Goal: Task Accomplishment & Management: Manage account settings

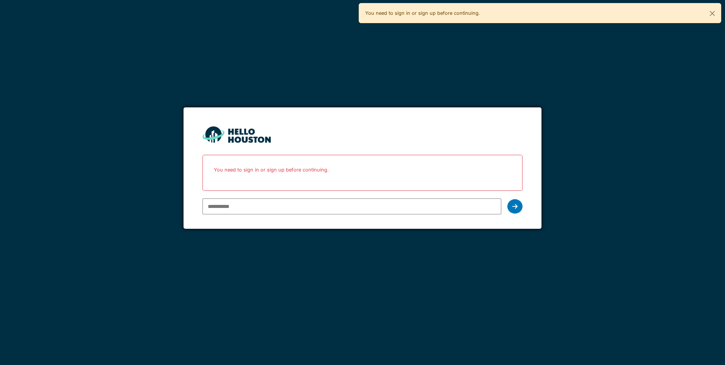
click at [221, 202] on input "email" at bounding box center [351, 206] width 298 height 16
type input "**********"
click at [512, 207] on icon at bounding box center [514, 206] width 5 height 6
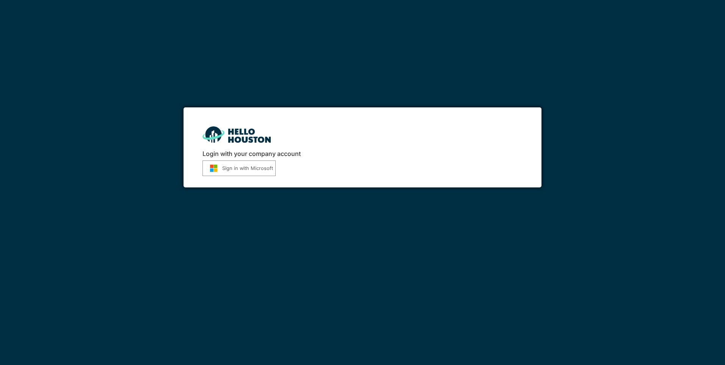
click at [249, 172] on button "Sign in with Microsoft" at bounding box center [238, 168] width 73 height 16
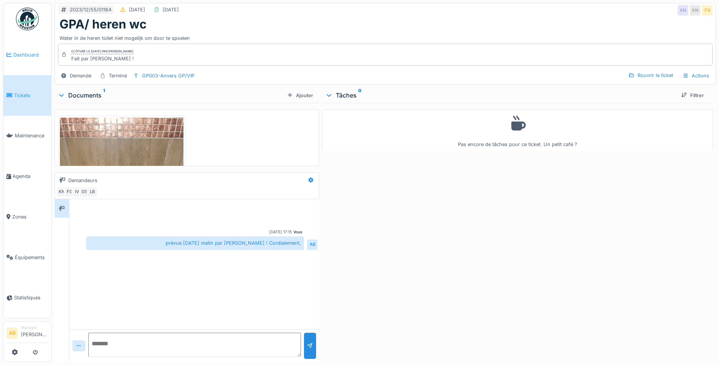
click at [22, 53] on span "Dashboard" at bounding box center [30, 54] width 35 height 7
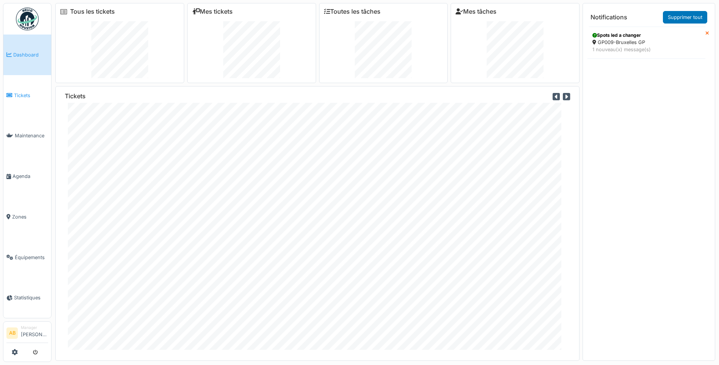
click at [24, 98] on link "Tickets" at bounding box center [27, 95] width 48 height 41
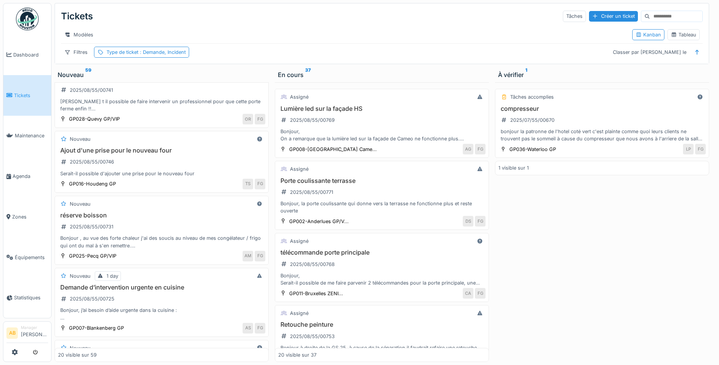
scroll to position [1137, 0]
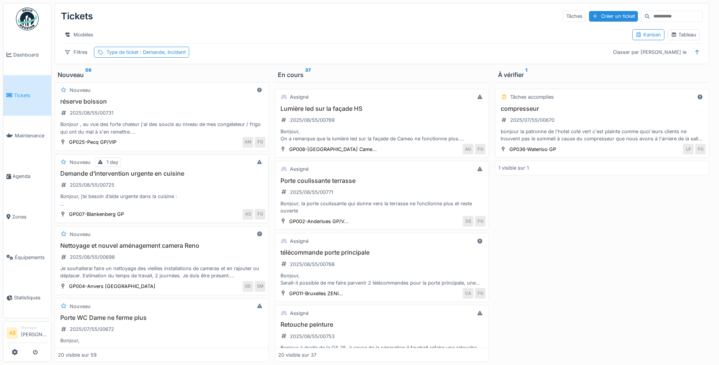
click at [163, 195] on div "Demande d’intervention urgente en cuisine 2025/08/55/00725 Bonjour, j’ai besoin…" at bounding box center [161, 189] width 207 height 38
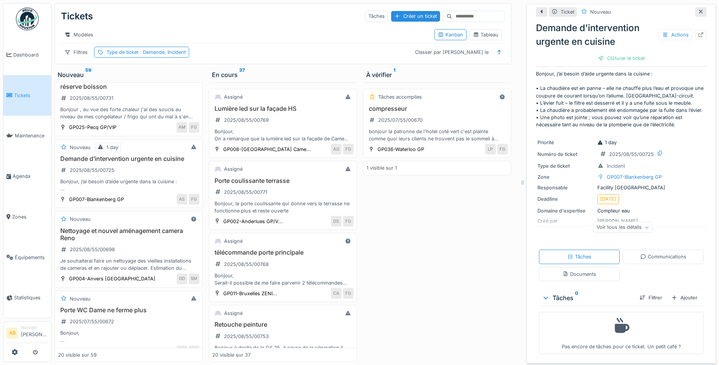
scroll to position [21, 0]
click at [584, 271] on div "Documents" at bounding box center [579, 273] width 34 height 7
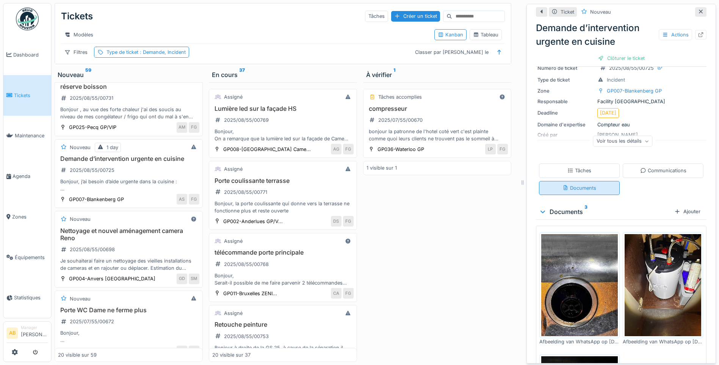
scroll to position [97, 0]
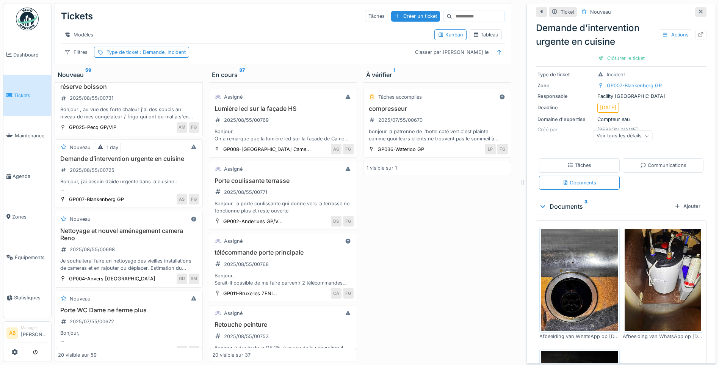
click at [578, 275] on img at bounding box center [579, 280] width 77 height 102
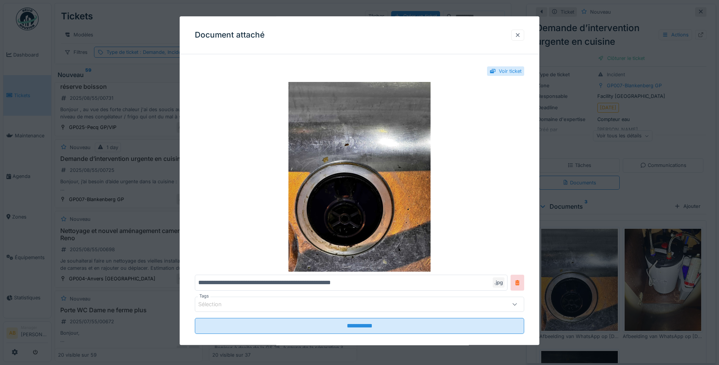
click at [516, 37] on div at bounding box center [517, 35] width 13 height 11
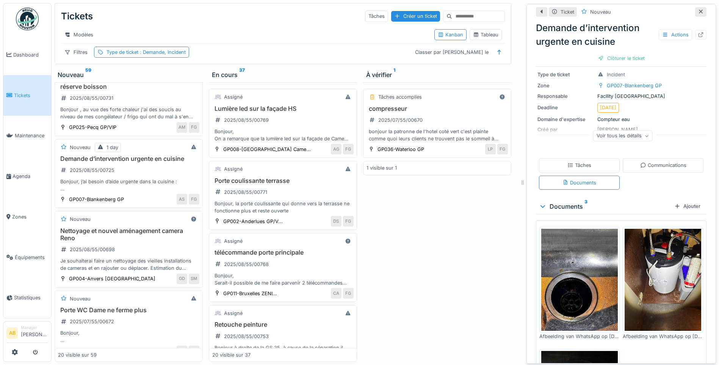
click at [659, 281] on img at bounding box center [663, 280] width 77 height 102
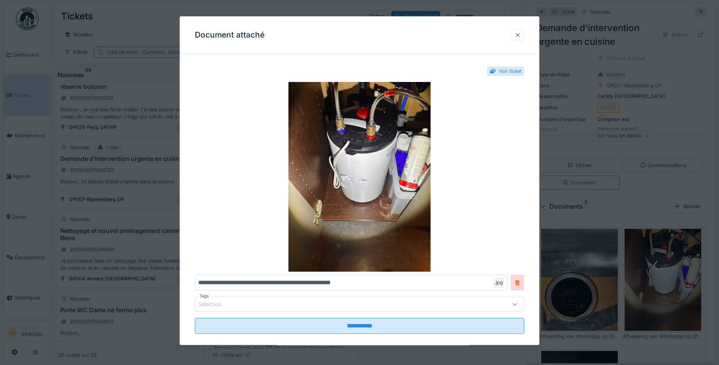
click at [518, 36] on div at bounding box center [518, 34] width 6 height 7
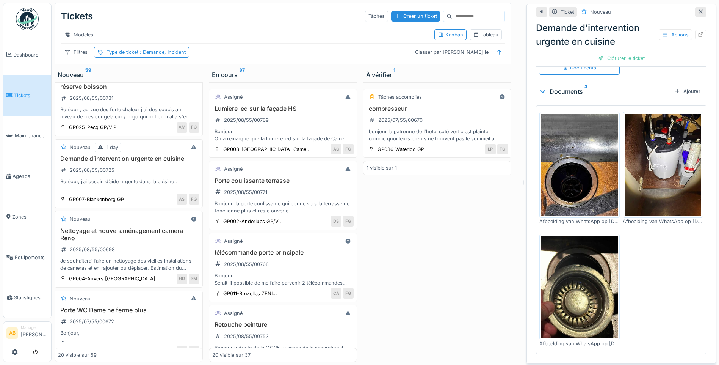
scroll to position [220, 0]
click at [659, 163] on img at bounding box center [663, 165] width 77 height 102
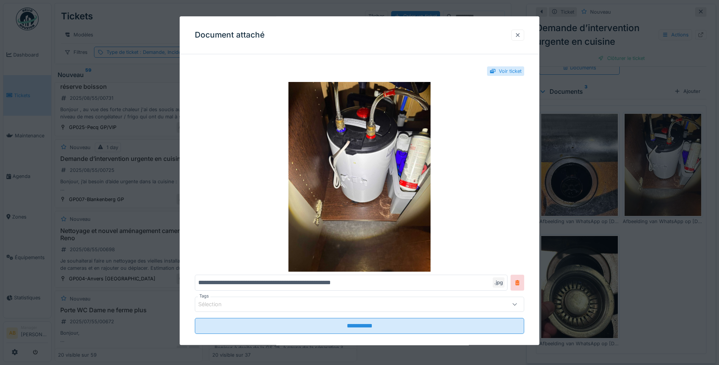
click at [519, 34] on div at bounding box center [518, 34] width 6 height 7
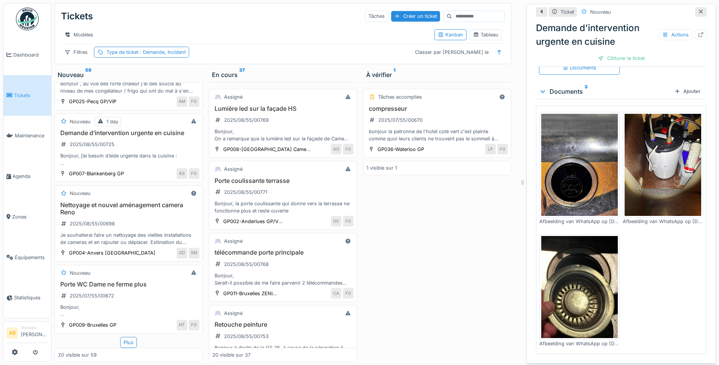
scroll to position [1227, 0]
click at [127, 338] on div "Plus" at bounding box center [128, 342] width 17 height 11
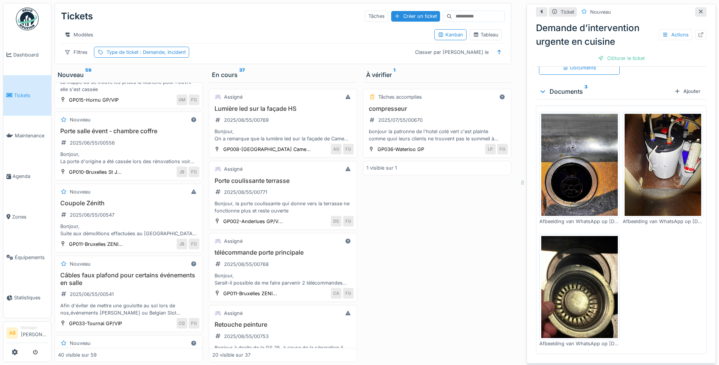
scroll to position [1758, 0]
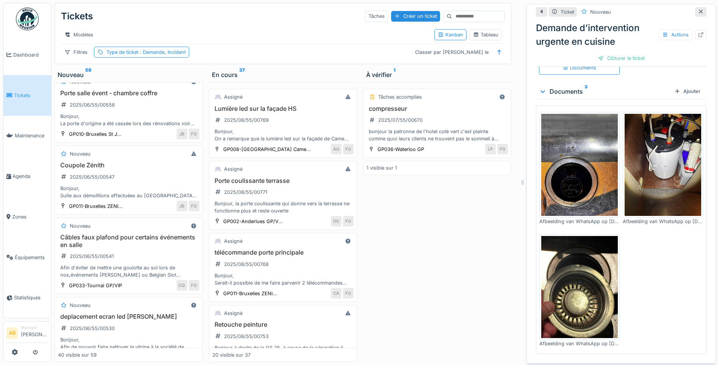
click at [19, 26] on img at bounding box center [27, 19] width 23 height 23
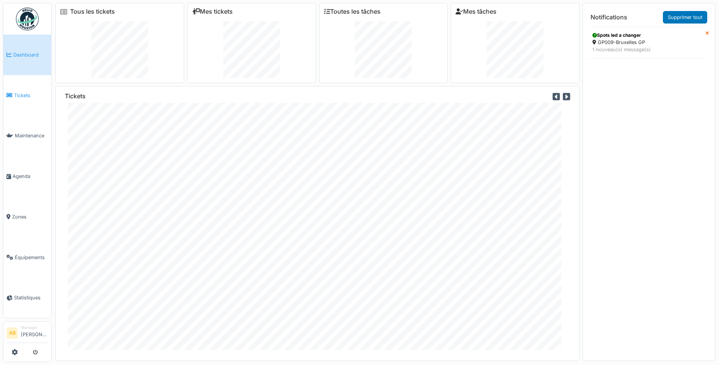
click at [17, 92] on span "Tickets" at bounding box center [31, 95] width 34 height 7
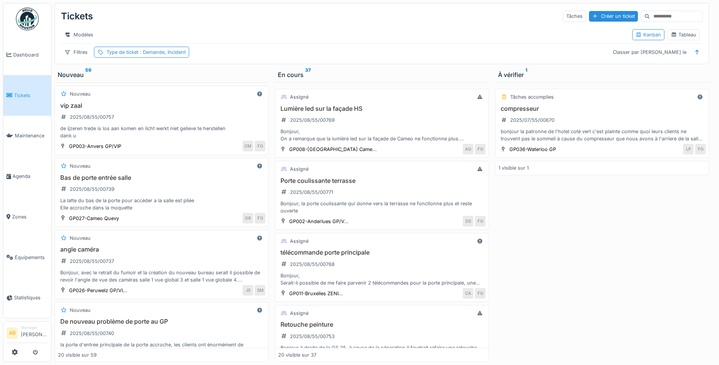
scroll to position [644, 0]
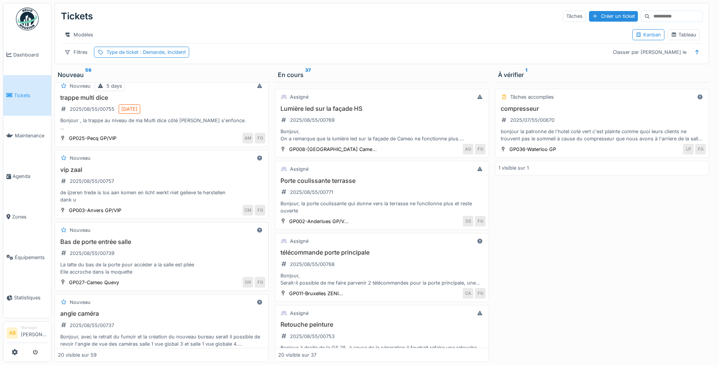
click at [180, 263] on div "Bas de porte entrée salle 2025/08/55/00739 La latte du bas de la porte pour acc…" at bounding box center [161, 257] width 207 height 38
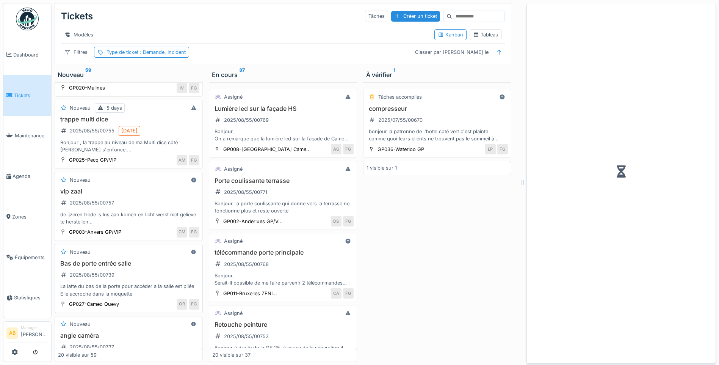
scroll to position [674, 0]
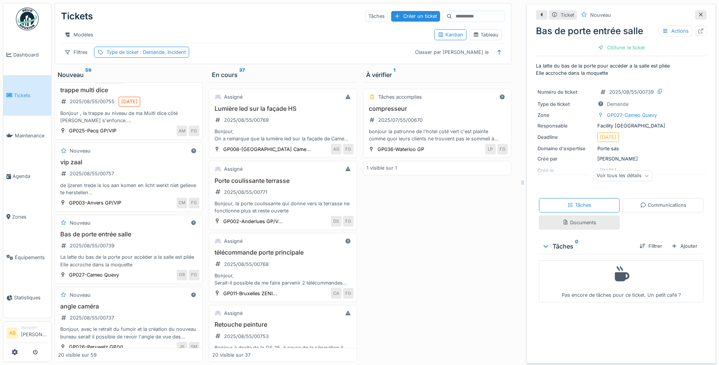
click at [569, 226] on div "Documents" at bounding box center [579, 222] width 34 height 7
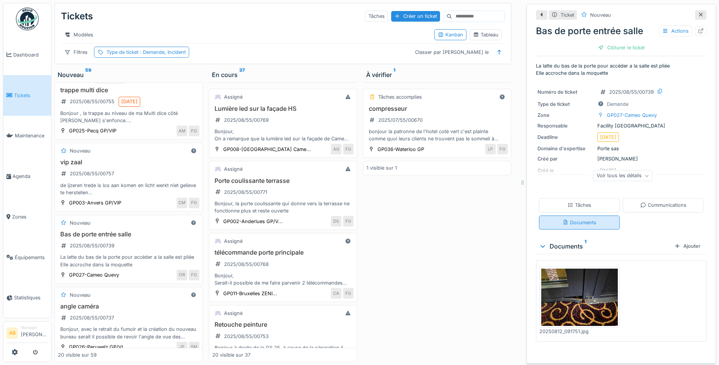
scroll to position [6, 0]
click at [568, 277] on img at bounding box center [579, 297] width 77 height 58
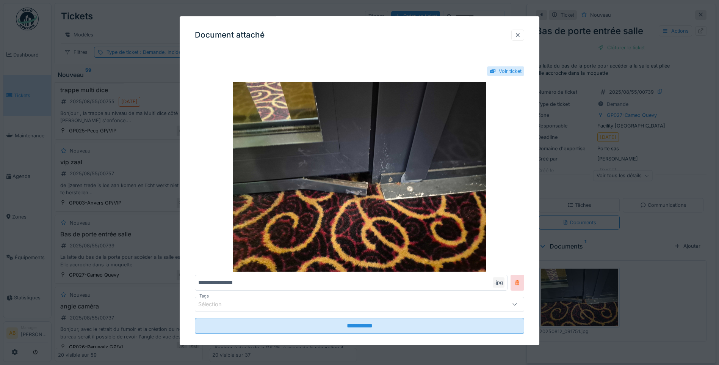
click at [521, 38] on div at bounding box center [518, 34] width 6 height 7
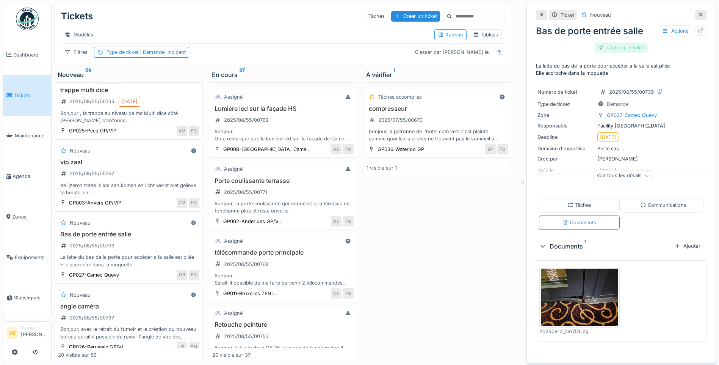
click at [619, 43] on div "Clôturer le ticket" at bounding box center [621, 47] width 53 height 10
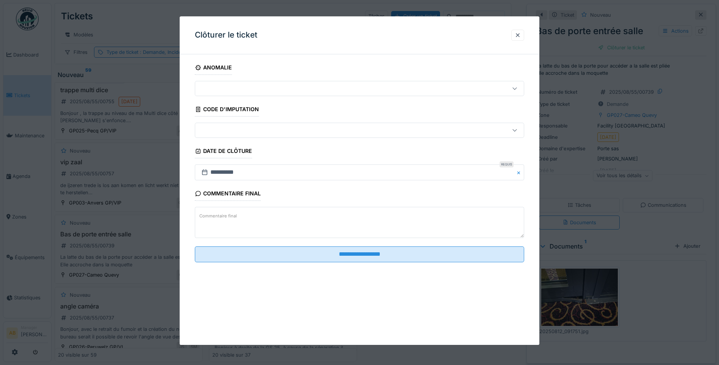
click at [271, 222] on textarea "Commentaire final" at bounding box center [359, 222] width 329 height 31
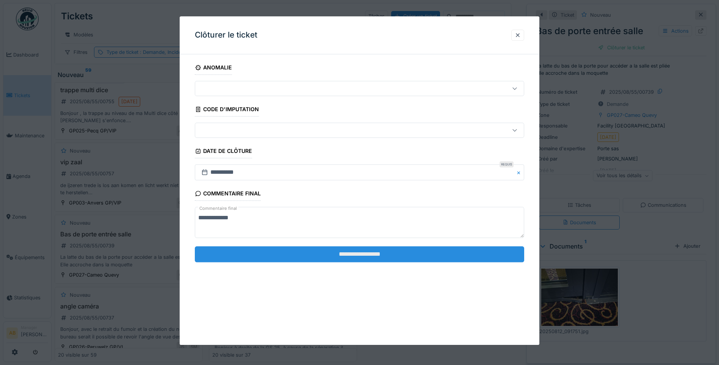
type textarea "**********"
click at [275, 259] on input "**********" at bounding box center [359, 254] width 329 height 16
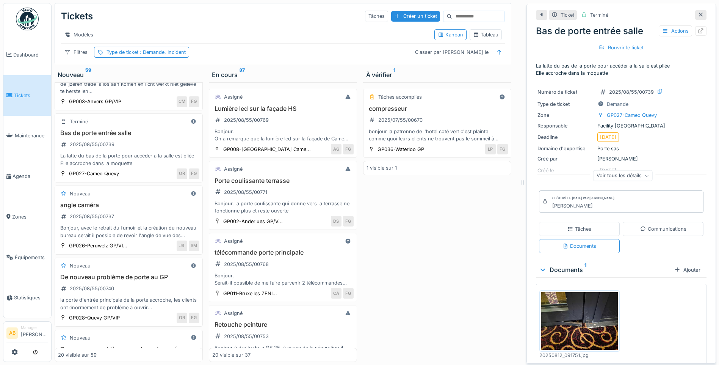
scroll to position [787, 0]
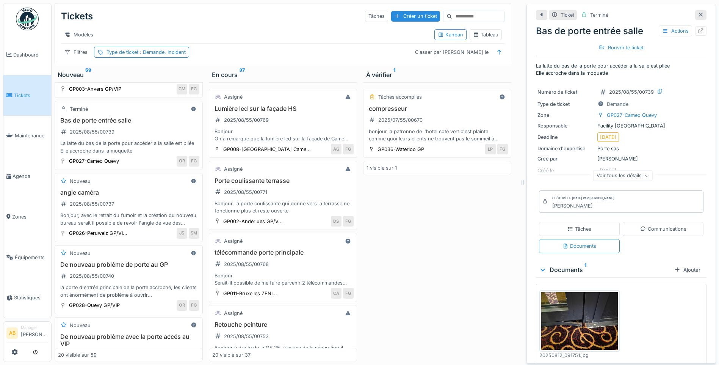
click at [136, 285] on div "De nouveau problème de porte au GP 2025/08/55/00740 la porte d'entrée principal…" at bounding box center [128, 280] width 141 height 38
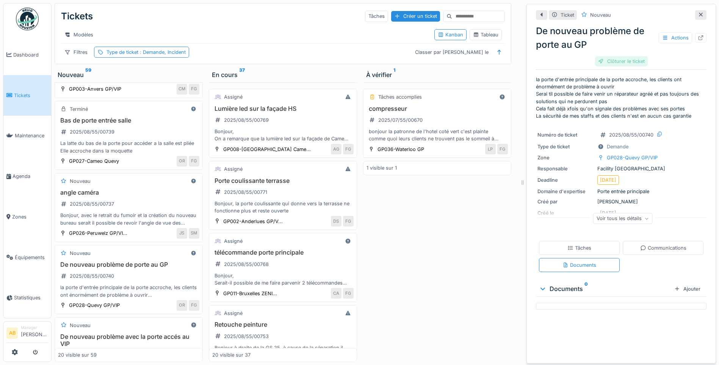
click at [621, 61] on div "Clôturer le ticket" at bounding box center [621, 61] width 53 height 10
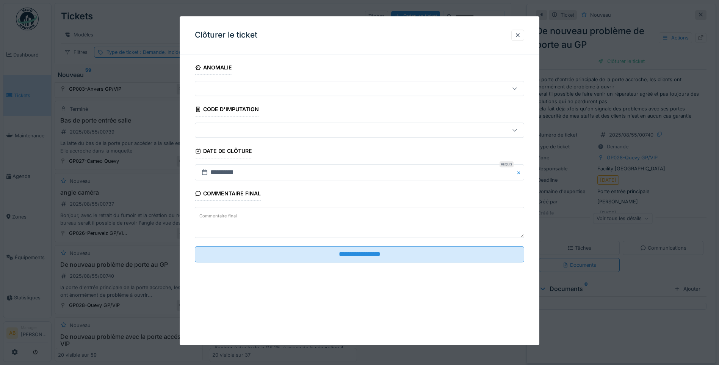
click at [284, 226] on textarea "Commentaire final" at bounding box center [359, 222] width 329 height 31
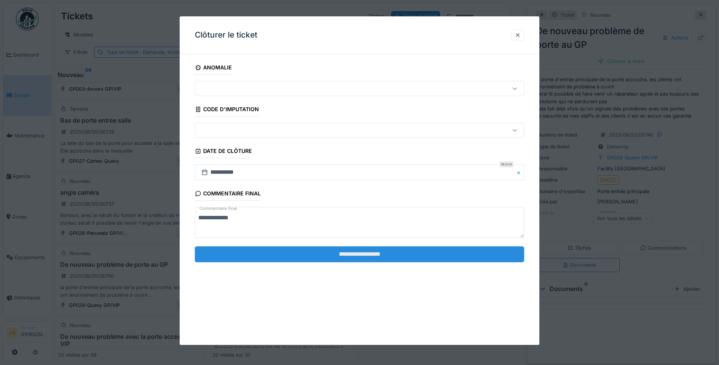
type textarea "**********"
click at [267, 252] on input "**********" at bounding box center [359, 254] width 329 height 16
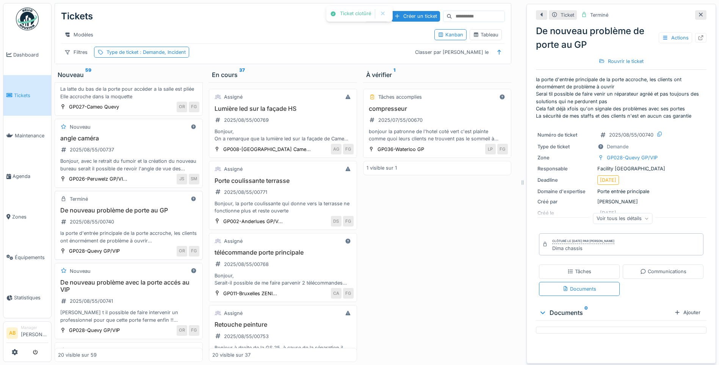
scroll to position [901, 0]
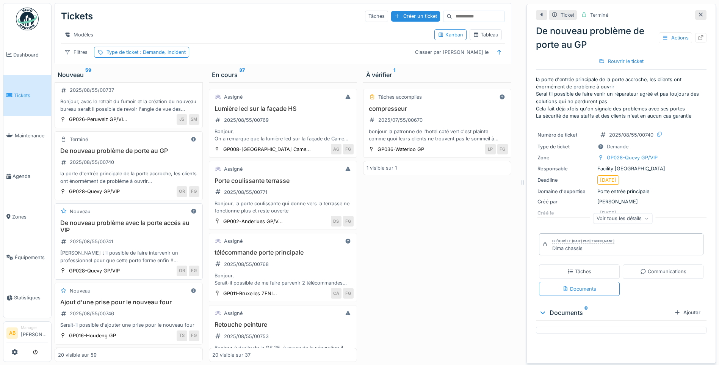
click at [150, 262] on div "Serai t il possible de faire intervenir un professionnel pour que cette porte f…" at bounding box center [128, 256] width 141 height 14
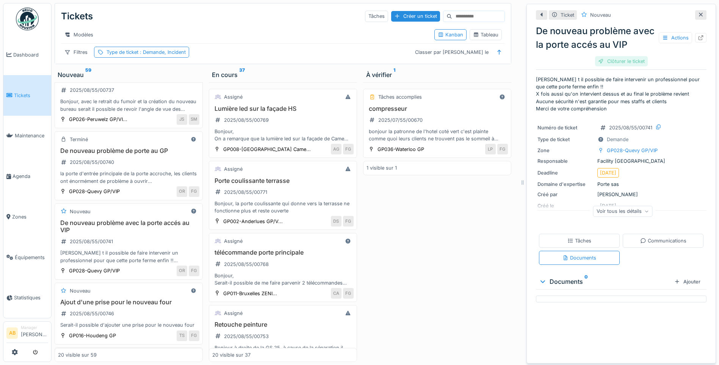
click at [617, 63] on div "Clôturer le ticket" at bounding box center [621, 61] width 53 height 10
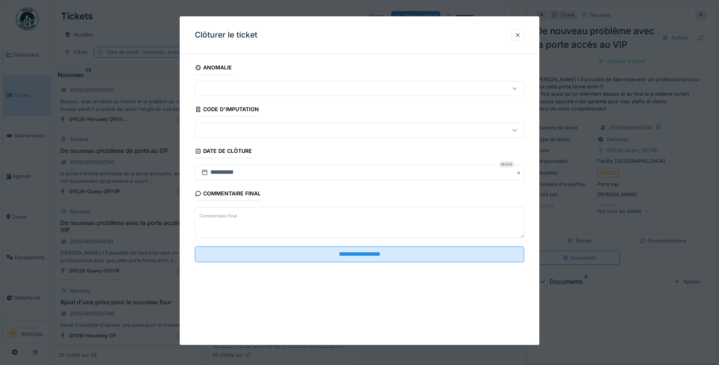
click at [262, 216] on textarea "Commentaire final" at bounding box center [359, 222] width 329 height 31
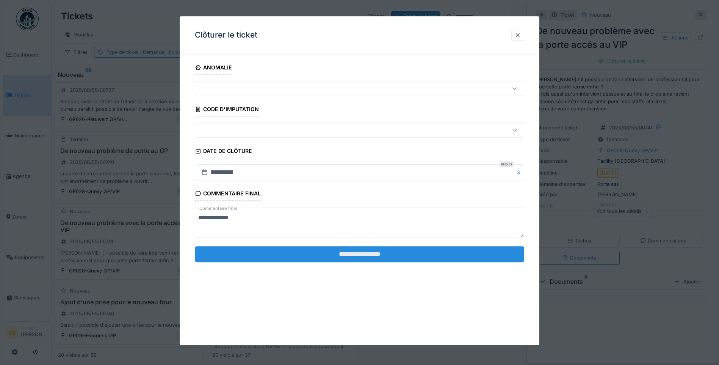
type textarea "**********"
click at [261, 255] on input "**********" at bounding box center [359, 254] width 329 height 16
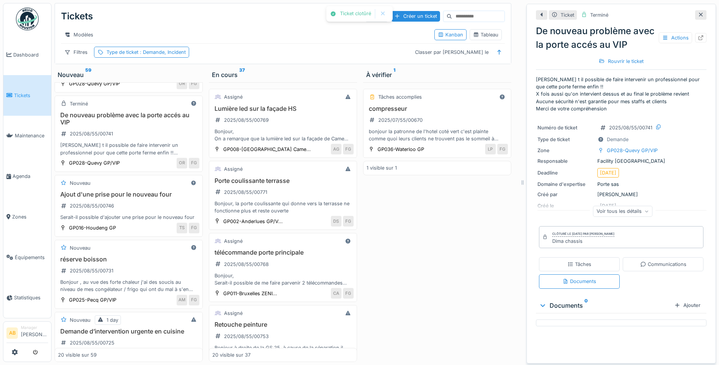
scroll to position [1015, 0]
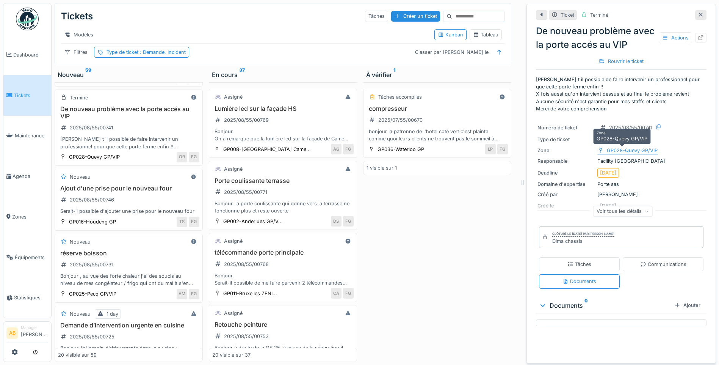
click at [633, 151] on div "GP028-Quevy GP/VIP" at bounding box center [632, 150] width 51 height 7
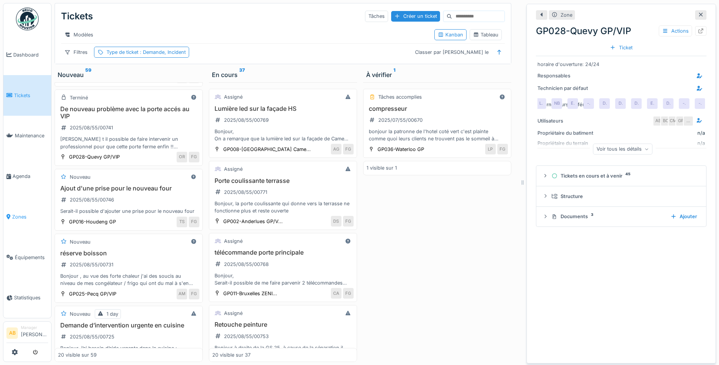
click at [24, 214] on span "Zones" at bounding box center [30, 216] width 36 height 7
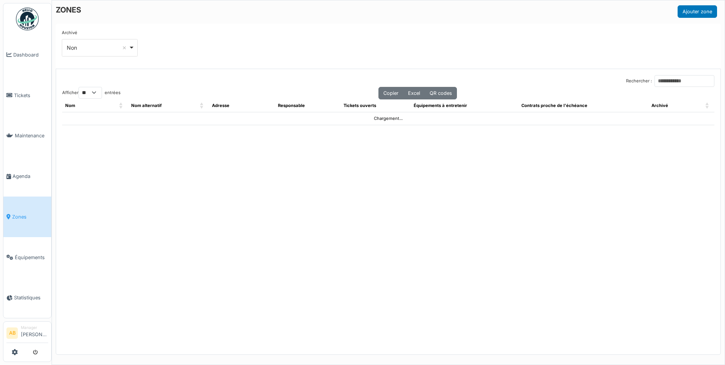
select select "**"
